Goal: Transaction & Acquisition: Purchase product/service

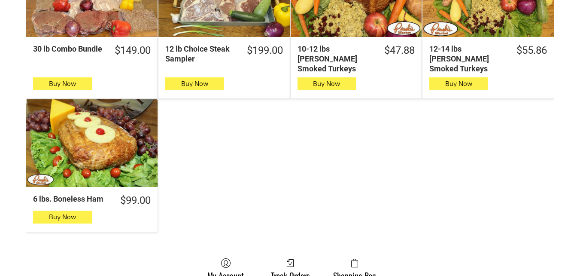
scroll to position [816, 0]
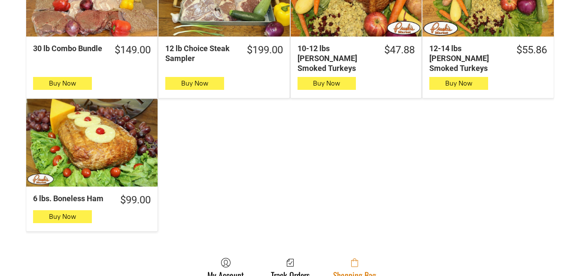
click at [364, 262] on link "Shopping Bag" at bounding box center [355, 268] width 52 height 23
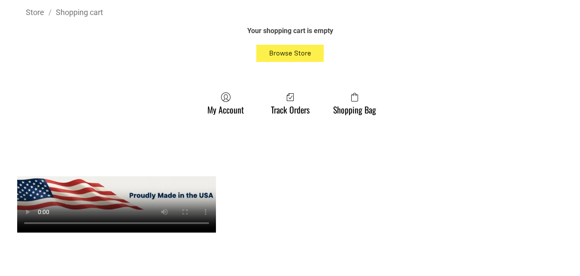
scroll to position [300, 0]
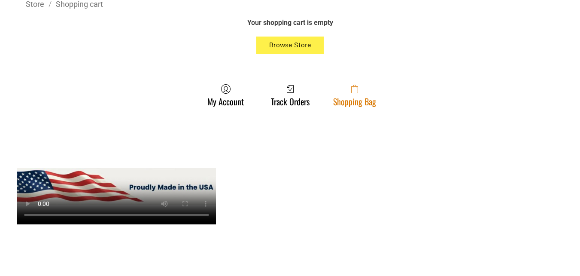
click at [360, 97] on link "Shopping Bag" at bounding box center [355, 95] width 52 height 23
click at [355, 93] on icon at bounding box center [354, 89] width 7 height 7
click at [331, 106] on link "Shopping Bag" at bounding box center [355, 95] width 52 height 23
